Goal: Information Seeking & Learning: Learn about a topic

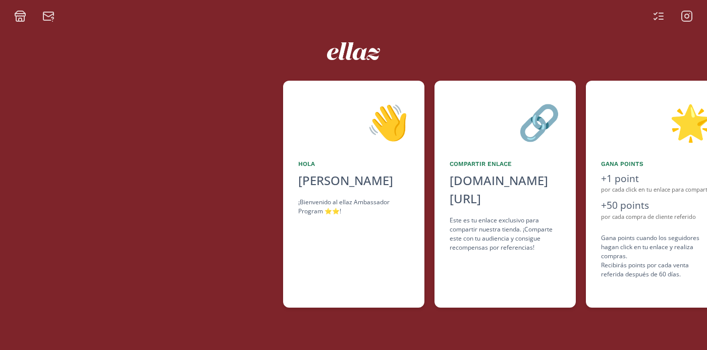
scroll to position [0, 606]
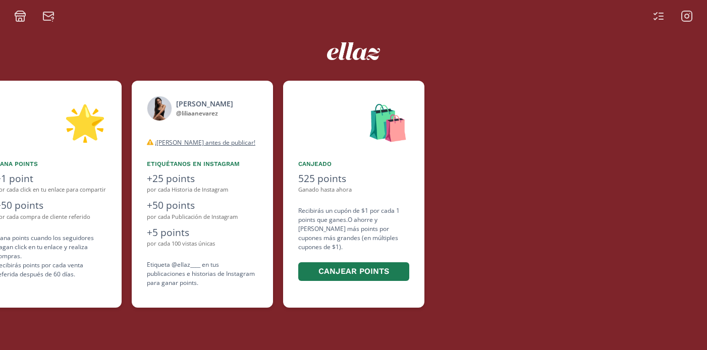
click at [681, 20] on icon at bounding box center [687, 16] width 12 height 12
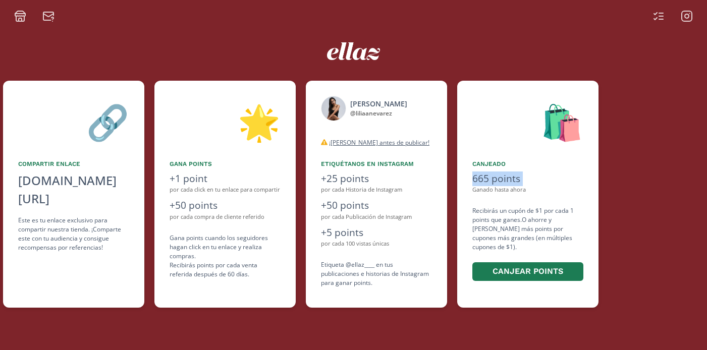
scroll to position [0, 616]
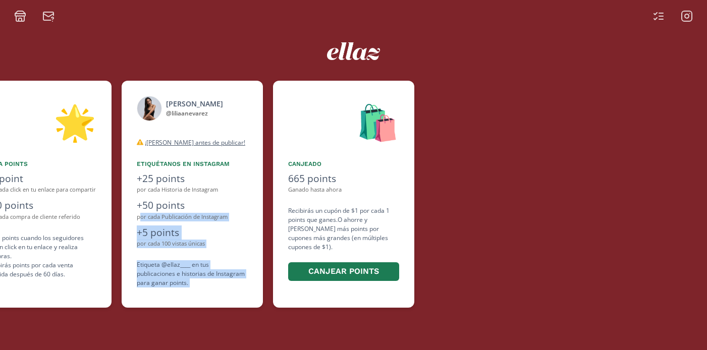
drag, startPoint x: 296, startPoint y: 177, endPoint x: 128, endPoint y: 211, distance: 171.1
click at [130, 214] on div "👋 Hola Lilia Nevarez ¡Bienvenido al ellaz Ambassador Program ⭐️⭐️! 🔗 Compartir …" at bounding box center [353, 194] width 707 height 237
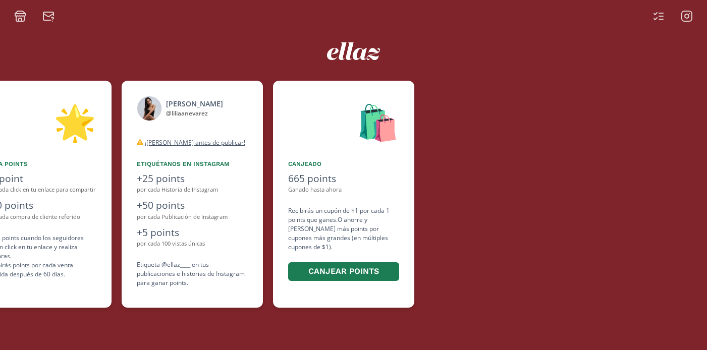
click at [498, 177] on div at bounding box center [566, 194] width 283 height 227
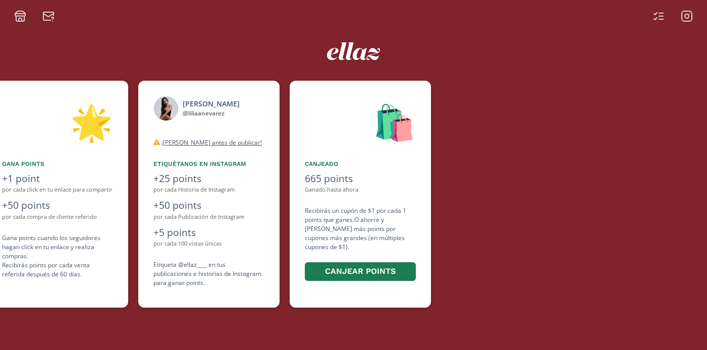
scroll to position [0, 606]
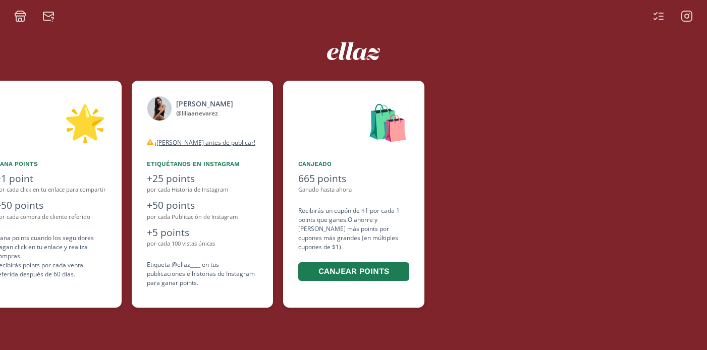
click at [691, 13] on rect at bounding box center [687, 16] width 10 height 10
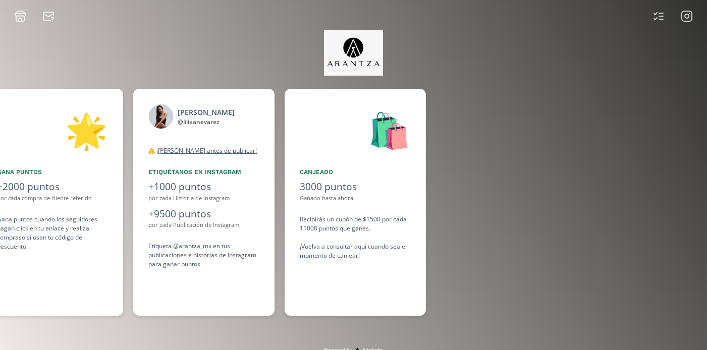
scroll to position [0, 757]
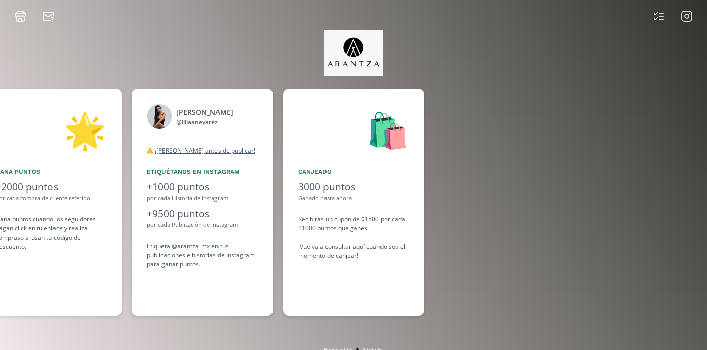
click at [689, 16] on icon at bounding box center [687, 16] width 12 height 12
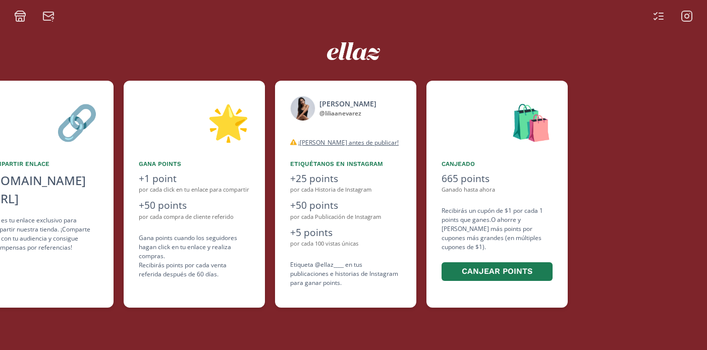
scroll to position [0, 454]
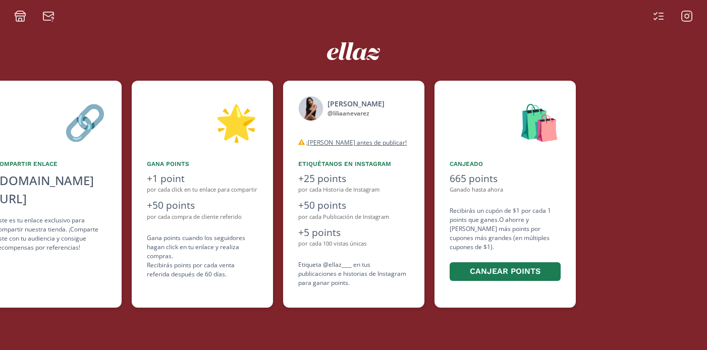
click at [685, 22] on div "👋 Hola Lilia Nevarez ¡Bienvenido al ellaz Ambassador Program ⭐️⭐️! 🔗 Compartir …" at bounding box center [353, 186] width 707 height 328
click at [682, 17] on icon at bounding box center [687, 16] width 12 height 12
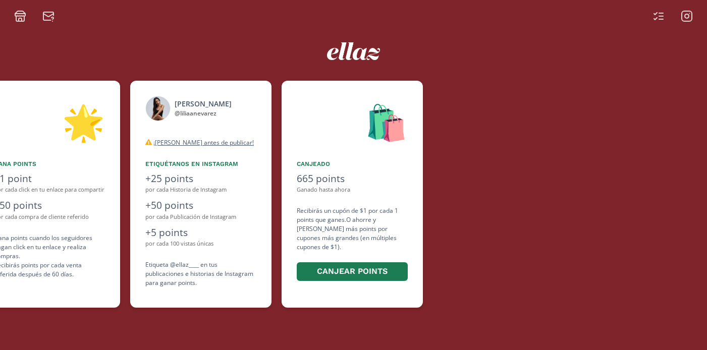
scroll to position [0, 606]
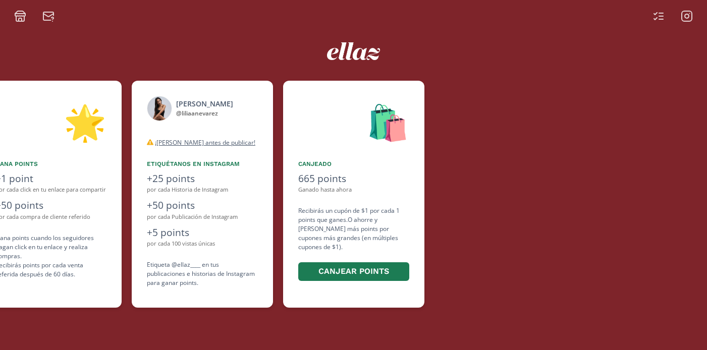
click at [693, 13] on icon at bounding box center [687, 16] width 12 height 12
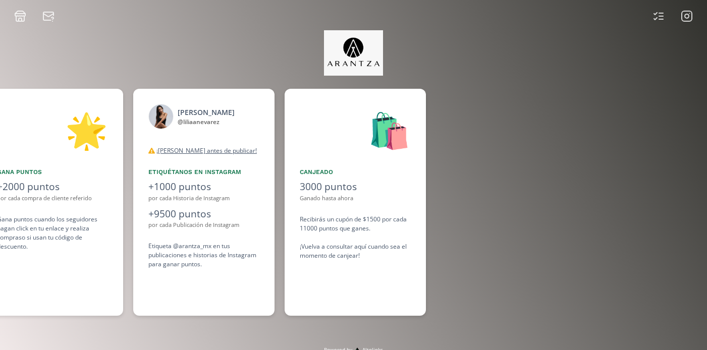
scroll to position [0, 757]
